Goal: Manage account settings

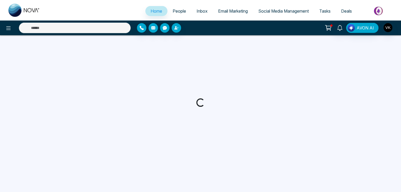
select select "*"
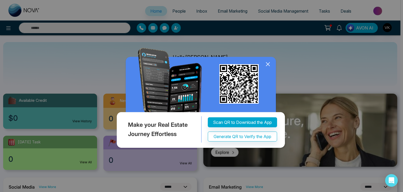
click at [267, 65] on icon at bounding box center [267, 64] width 3 height 3
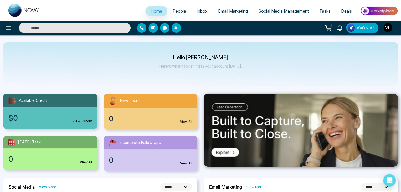
click at [386, 28] on img "button" at bounding box center [387, 27] width 9 height 9
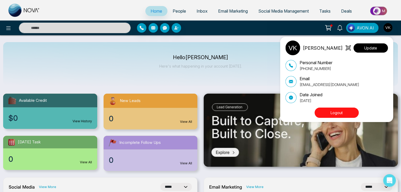
click at [376, 45] on div "[PERSON_NAME] Update" at bounding box center [336, 47] width 102 height 15
click at [376, 45] on button "Update" at bounding box center [370, 47] width 34 height 9
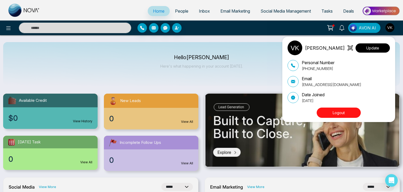
select select "***"
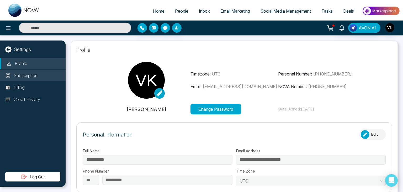
type input "**********"
click at [43, 78] on li "Subscription" at bounding box center [33, 75] width 66 height 11
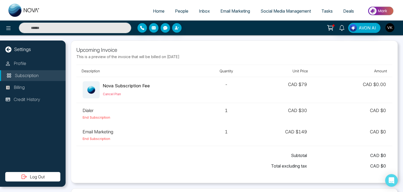
click at [393, 24] on img "button" at bounding box center [390, 27] width 9 height 9
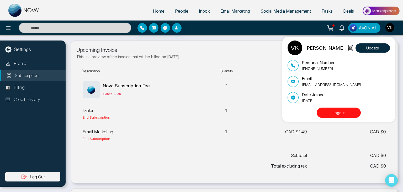
click at [323, 84] on p "[EMAIL_ADDRESS][DOMAIN_NAME]" at bounding box center [332, 85] width 60 height 6
click at [188, 163] on div "[PERSON_NAME] Update Personal Number [PHONE_NUMBER] Email [EMAIL_ADDRESS][DOMAI…" at bounding box center [201, 96] width 403 height 192
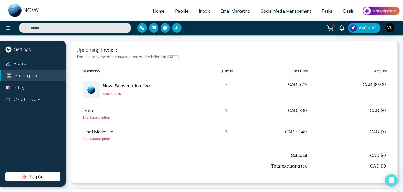
click at [279, 53] on p "Upcoming Invoice" at bounding box center [234, 50] width 316 height 8
